Goal: Register for event/course

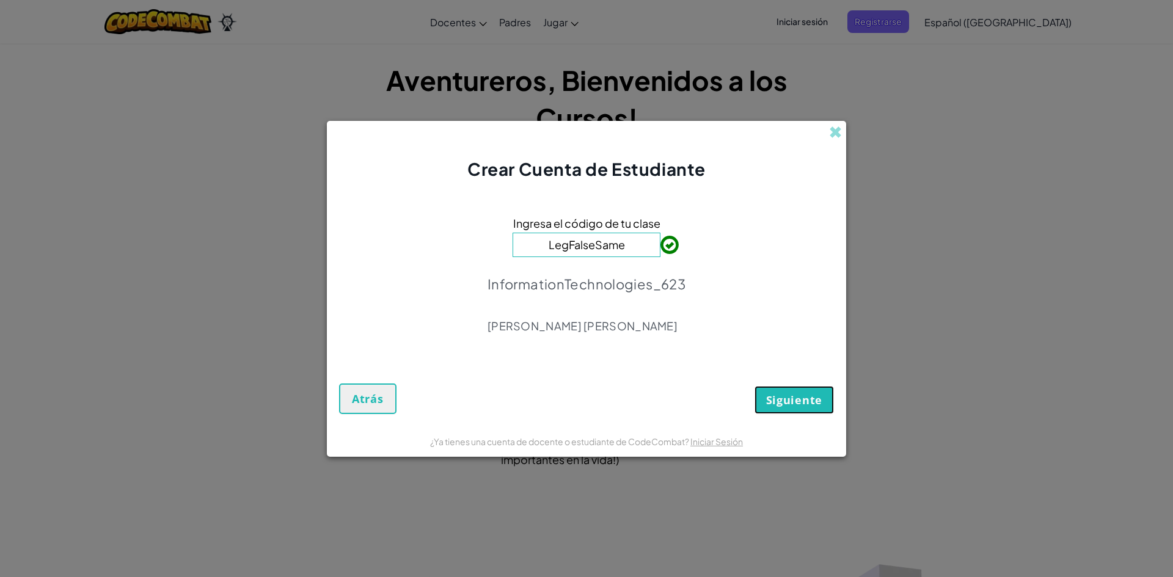
click at [831, 400] on button "Siguiente" at bounding box center [794, 400] width 79 height 28
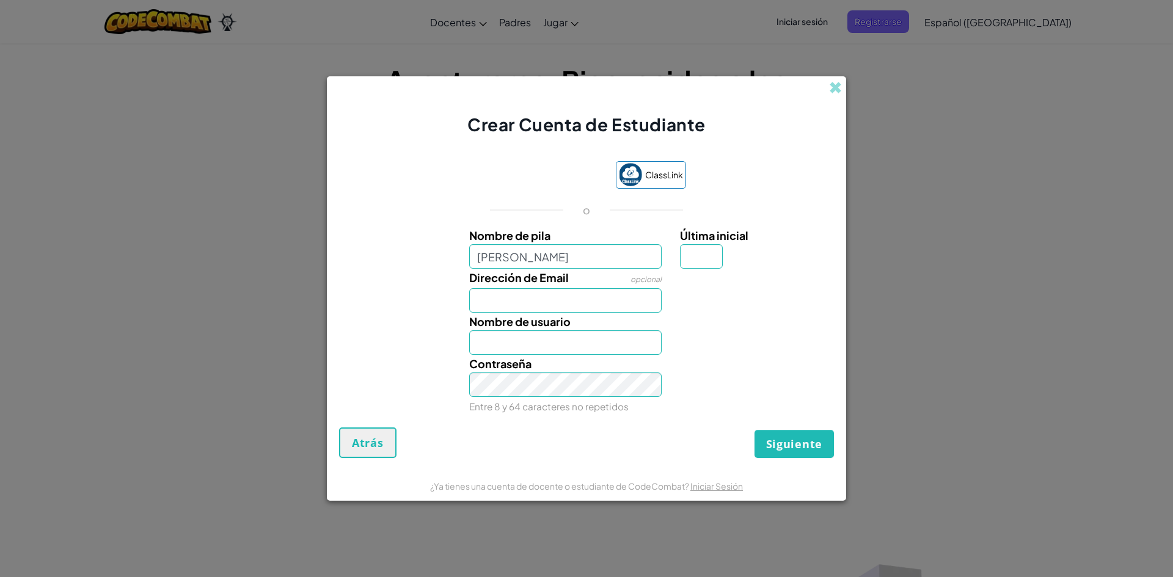
type input "[PERSON_NAME]"
click at [693, 247] on input "Última inicial" at bounding box center [701, 256] width 43 height 24
type input "A"
type input "LeonardoA"
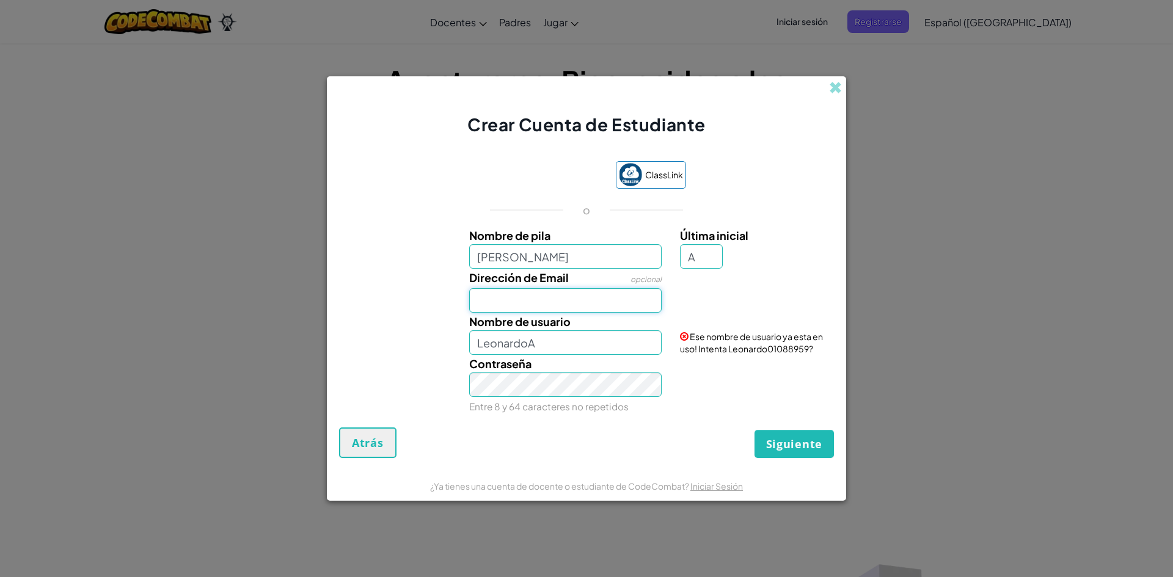
click at [612, 298] on input "Dirección de Email" at bounding box center [565, 300] width 193 height 24
type input "[EMAIL_ADDRESS][DOMAIN_NAME]"
click at [546, 343] on input "LeonardoA" at bounding box center [565, 343] width 193 height 24
type input "LeonardoA65782328"
click at [813, 425] on div "ClassLink o Nombre de [PERSON_NAME] inicial A Dirección de Email opcional [EMAI…" at bounding box center [586, 288] width 495 height 279
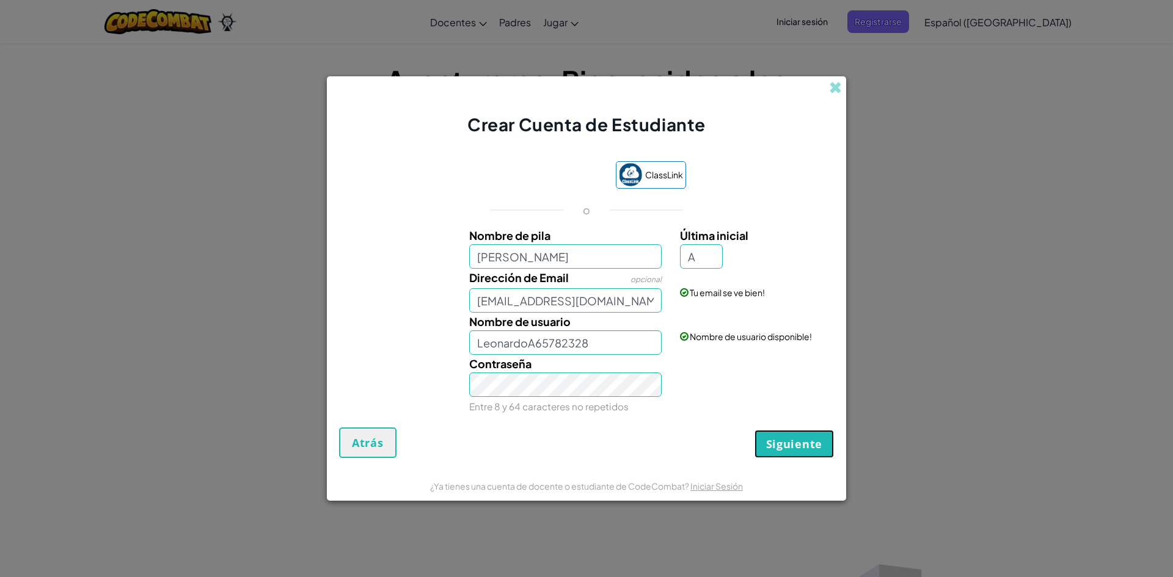
click at [801, 447] on span "Siguiente" at bounding box center [794, 444] width 56 height 15
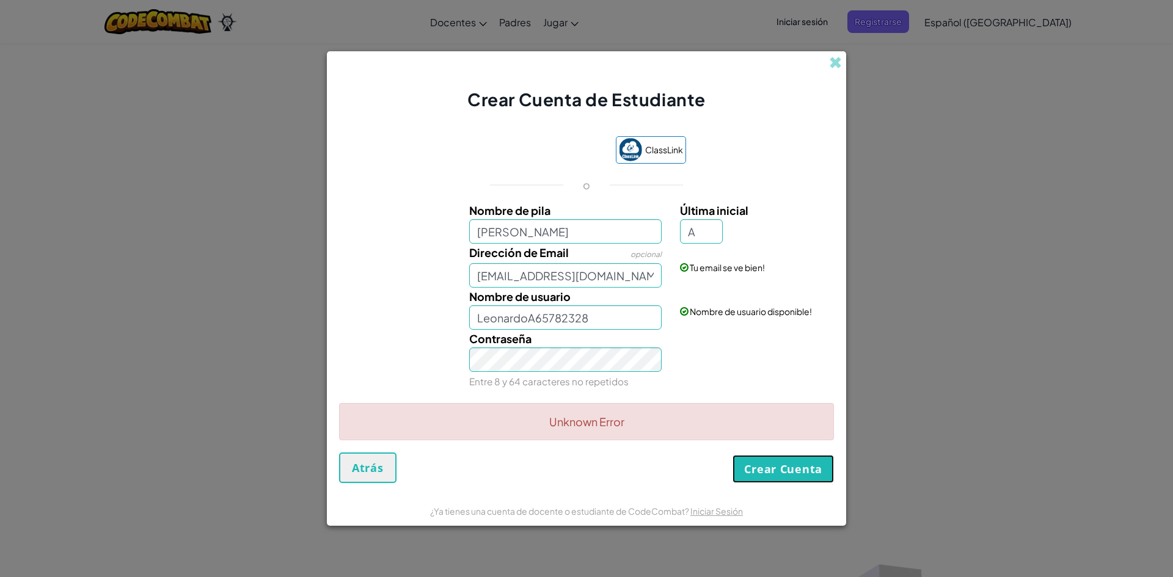
click at [828, 472] on button "Crear Cuenta" at bounding box center [783, 469] width 101 height 28
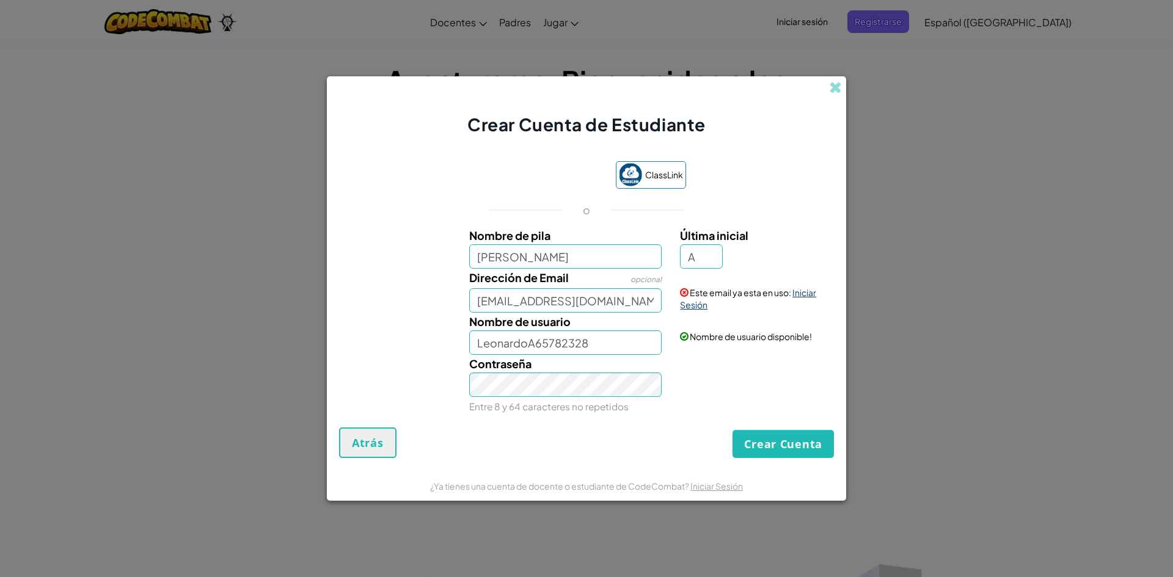
click at [806, 291] on link "Iniciar Sesión" at bounding box center [748, 298] width 136 height 23
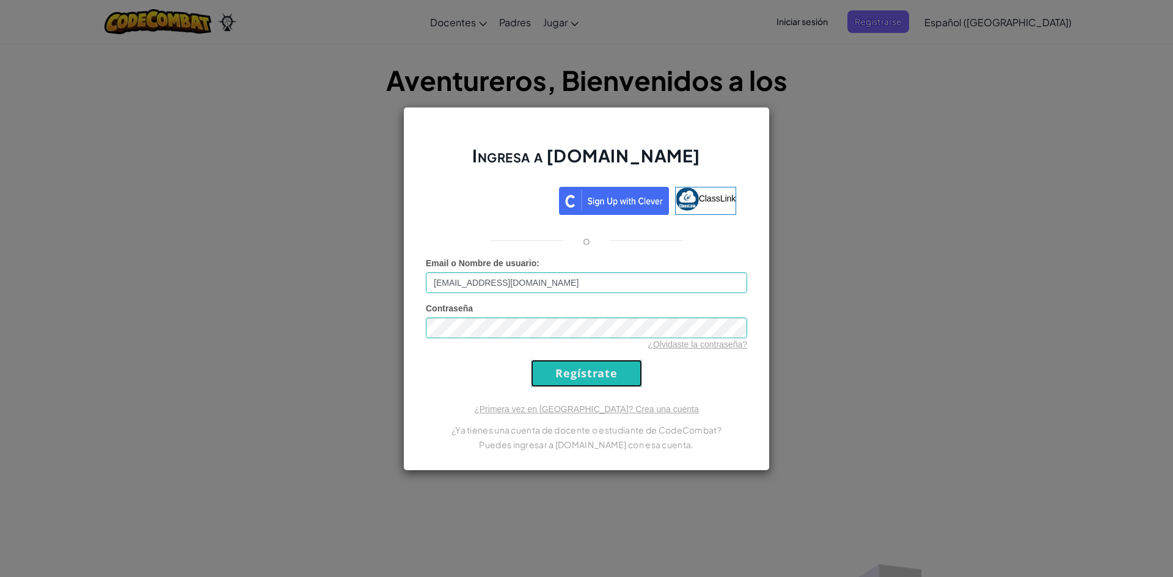
click at [608, 372] on input "Regístrate" at bounding box center [586, 373] width 111 height 27
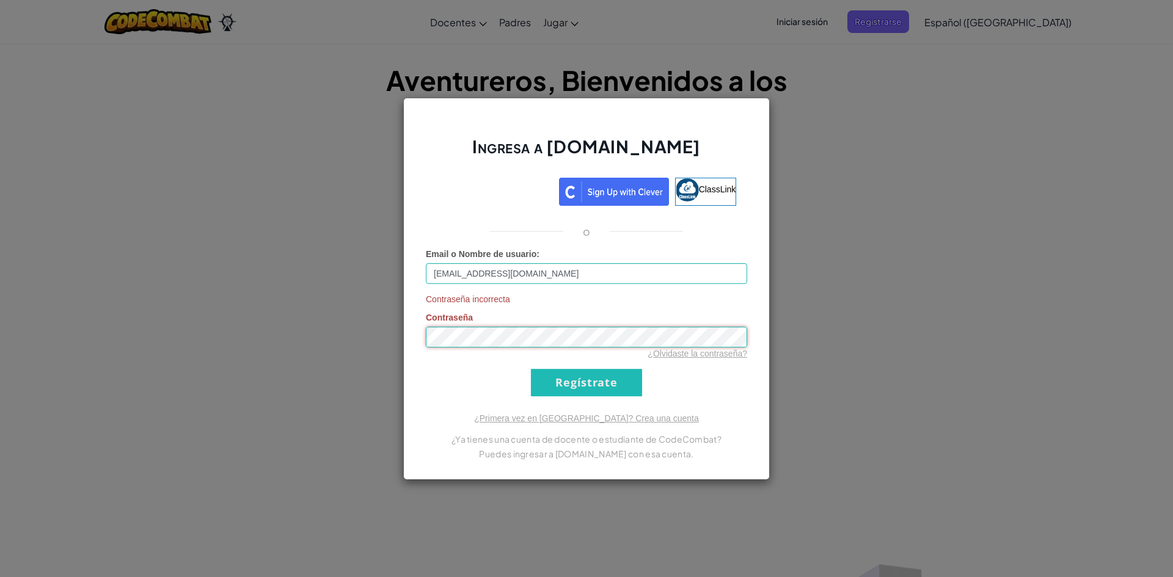
click at [531, 369] on input "Regístrate" at bounding box center [586, 382] width 111 height 27
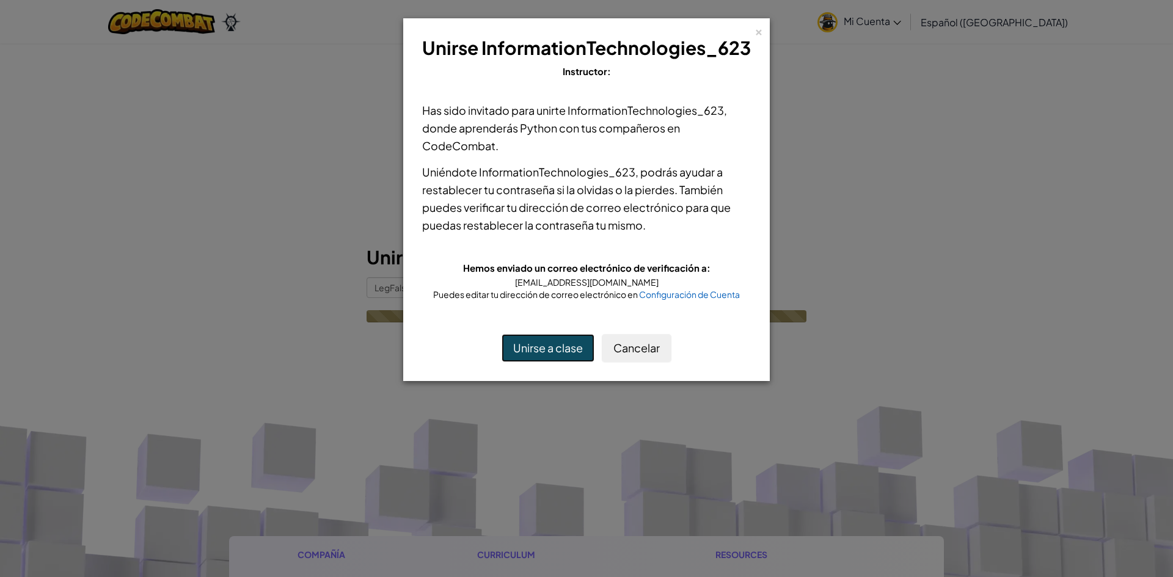
click at [566, 351] on button "Unirse a clase" at bounding box center [548, 348] width 93 height 28
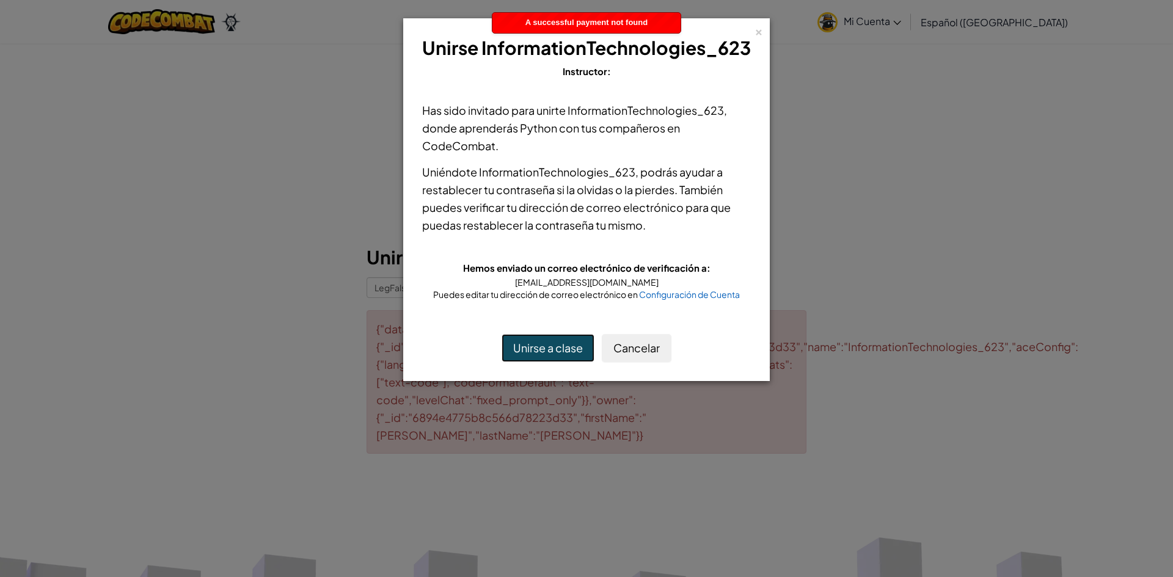
click at [566, 351] on button "Unirse a clase" at bounding box center [548, 348] width 93 height 28
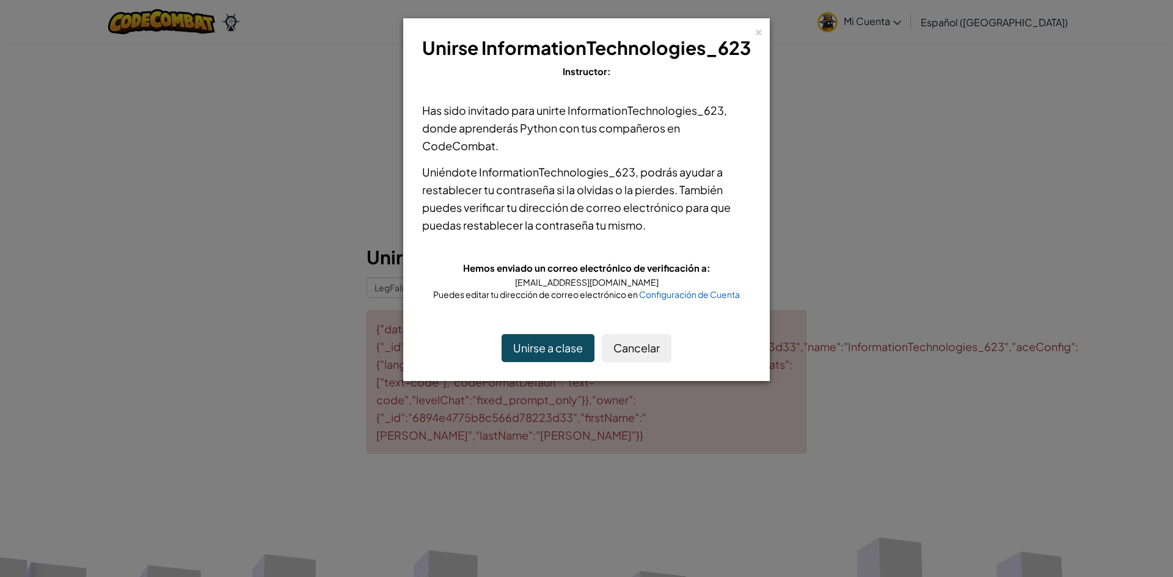
click at [560, 362] on div "Unirse a clase Cancelar" at bounding box center [586, 348] width 353 height 53
click at [553, 339] on button "Unirse a clase" at bounding box center [548, 348] width 93 height 28
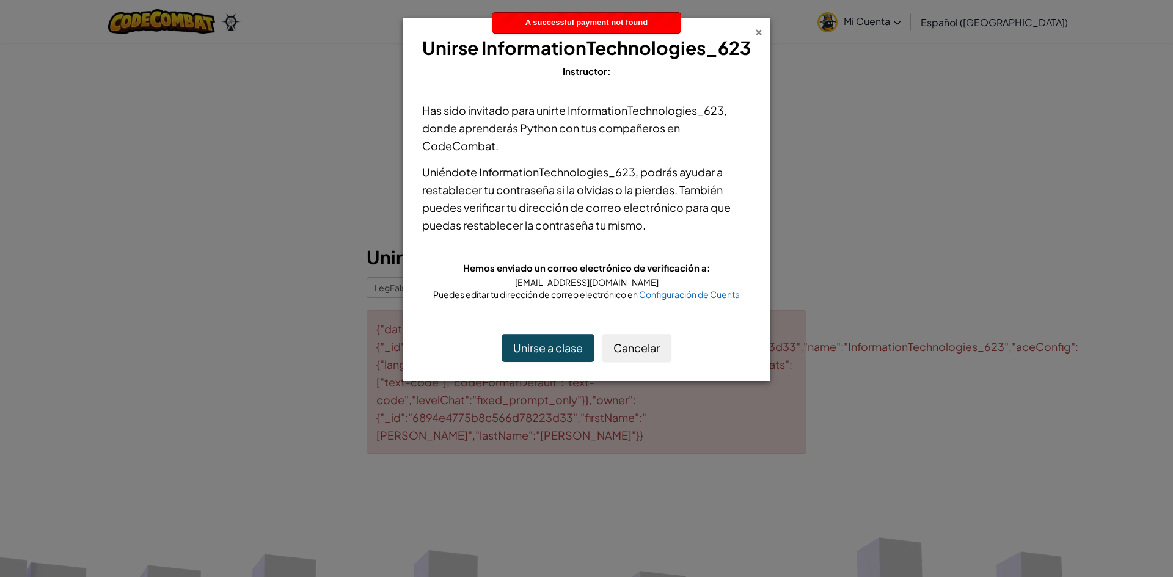
click at [759, 25] on div "×" at bounding box center [759, 30] width 9 height 13
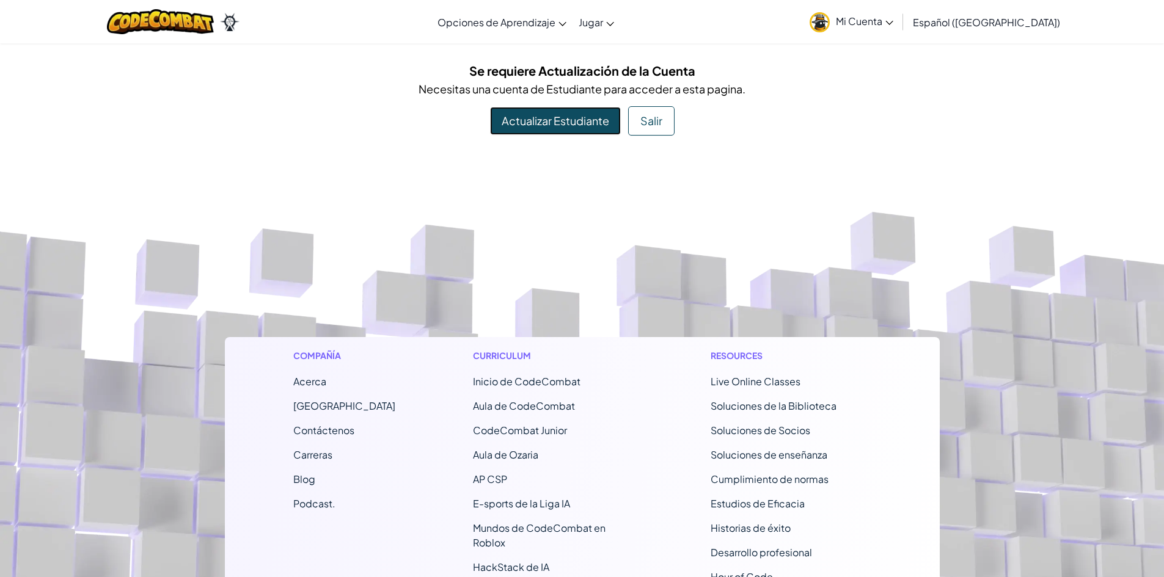
click at [574, 126] on link "Actualizar Estudiante" at bounding box center [555, 121] width 131 height 28
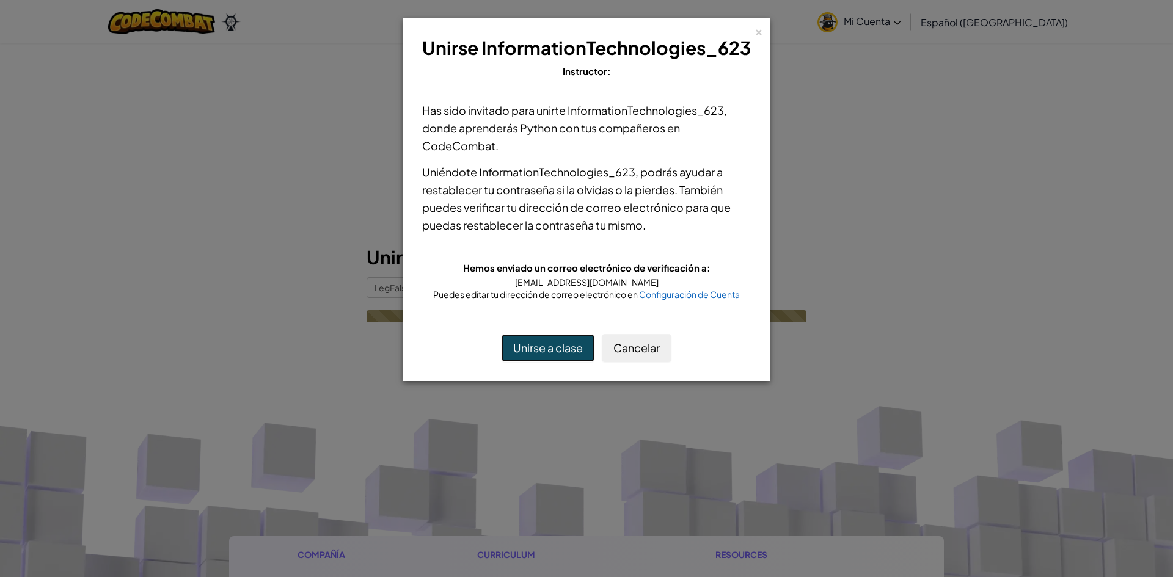
click at [535, 351] on button "Unirse a clase" at bounding box center [548, 348] width 93 height 28
